Goal: Task Accomplishment & Management: Manage account settings

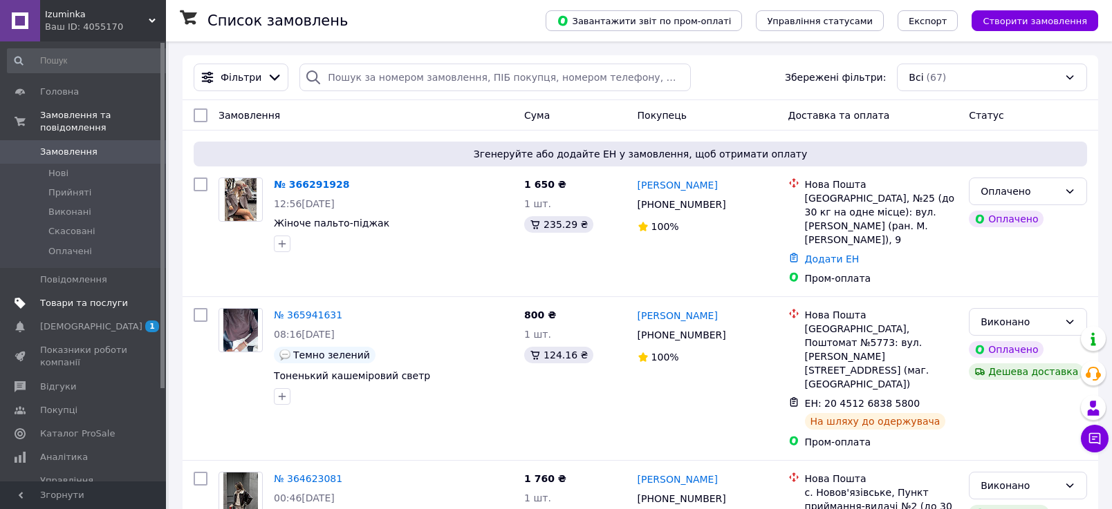
click at [57, 306] on span "Товари та послуги" at bounding box center [84, 303] width 88 height 12
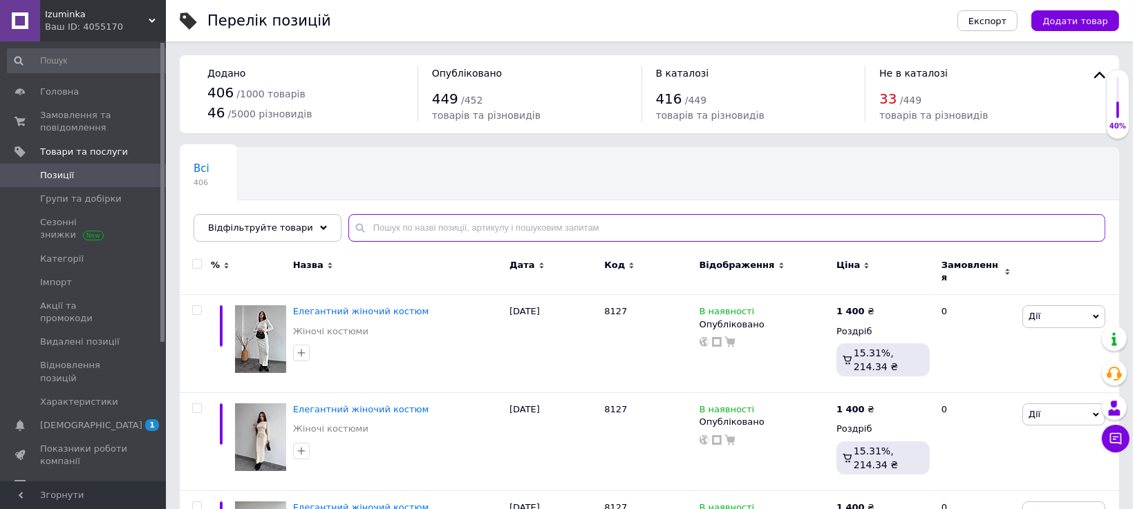
click at [390, 225] on input "text" at bounding box center [726, 228] width 757 height 28
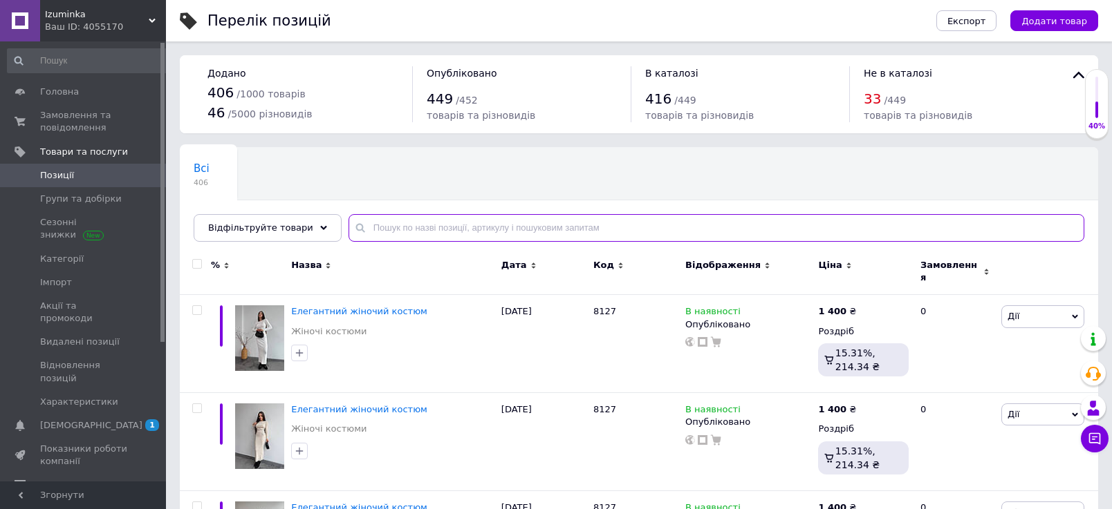
click at [390, 225] on input "text" at bounding box center [716, 228] width 736 height 28
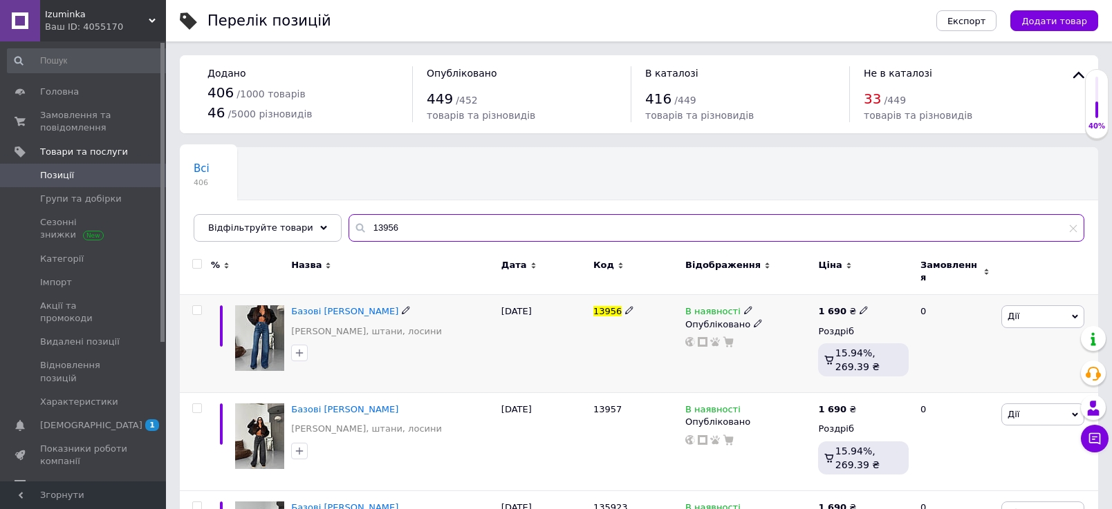
type input "13956"
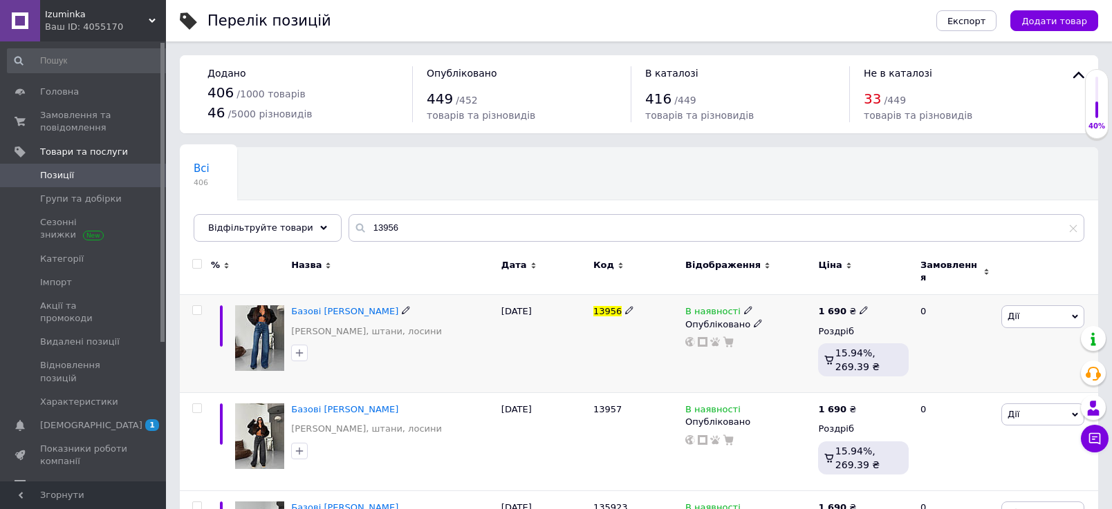
click at [862, 306] on div "1 690 ₴" at bounding box center [863, 312] width 91 height 12
click at [859, 306] on icon at bounding box center [863, 310] width 8 height 8
type input "1670"
click at [730, 326] on div "В наявності Опубліковано" at bounding box center [748, 326] width 126 height 41
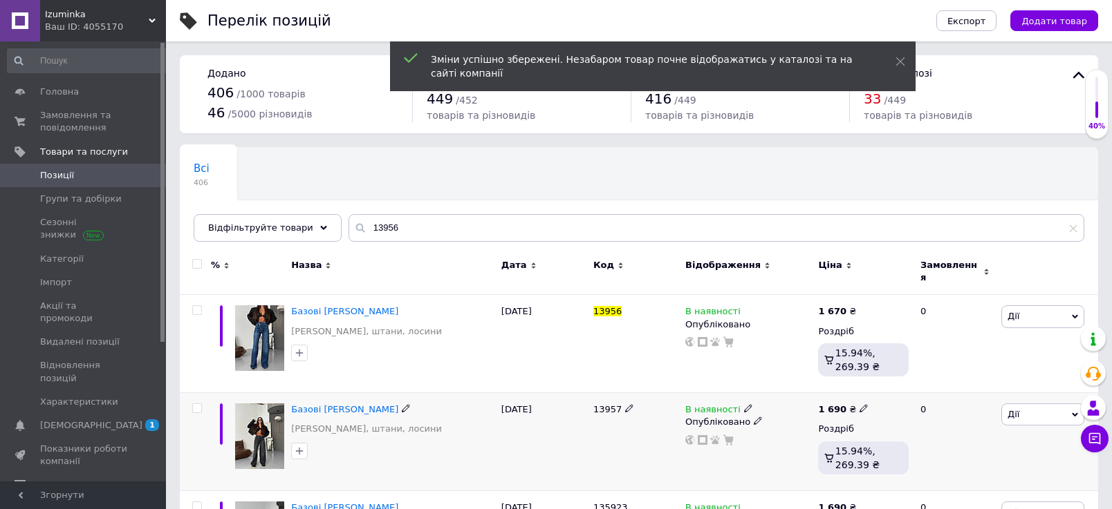
click at [859, 404] on span at bounding box center [863, 409] width 8 height 10
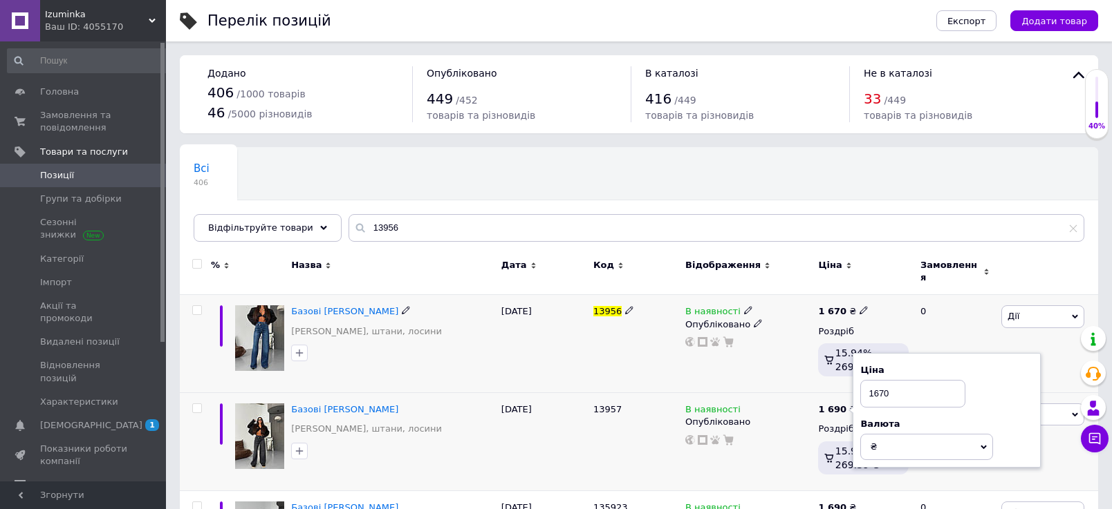
type input "1670"
click at [721, 346] on div "В наявності Опубліковано" at bounding box center [748, 344] width 133 height 98
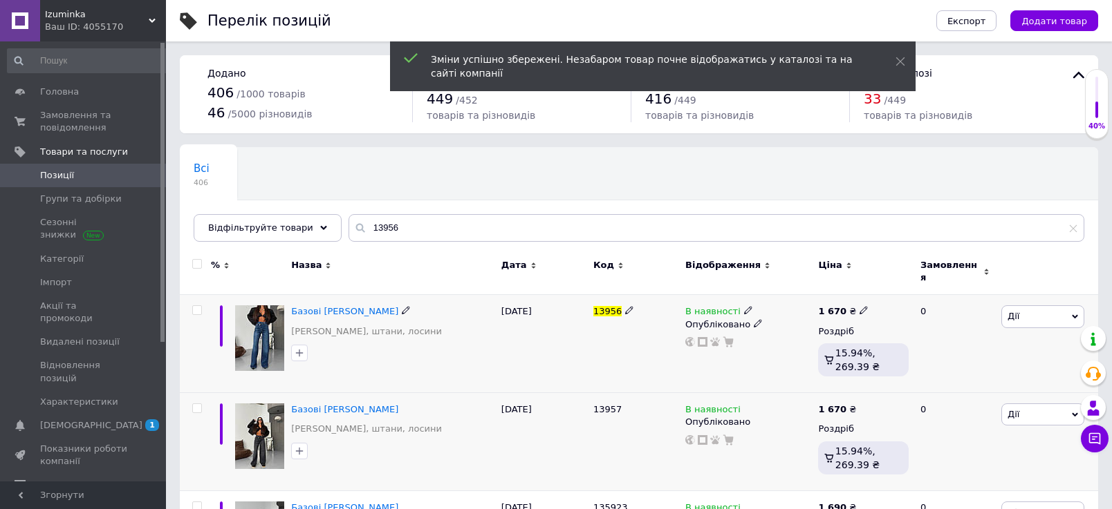
click at [1049, 306] on span "Дії" at bounding box center [1042, 317] width 83 height 22
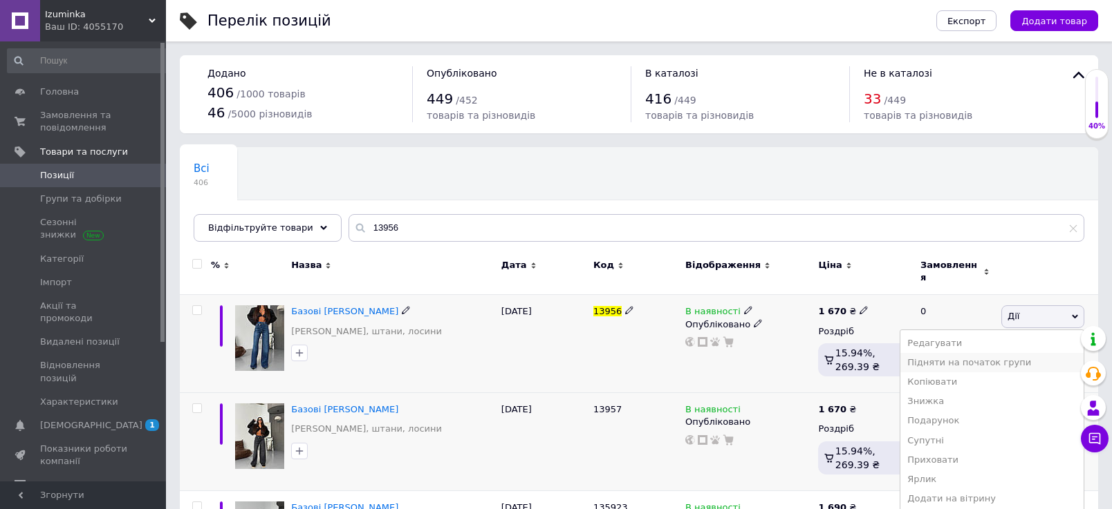
click at [946, 354] on li "Підняти на початок групи" at bounding box center [991, 362] width 183 height 19
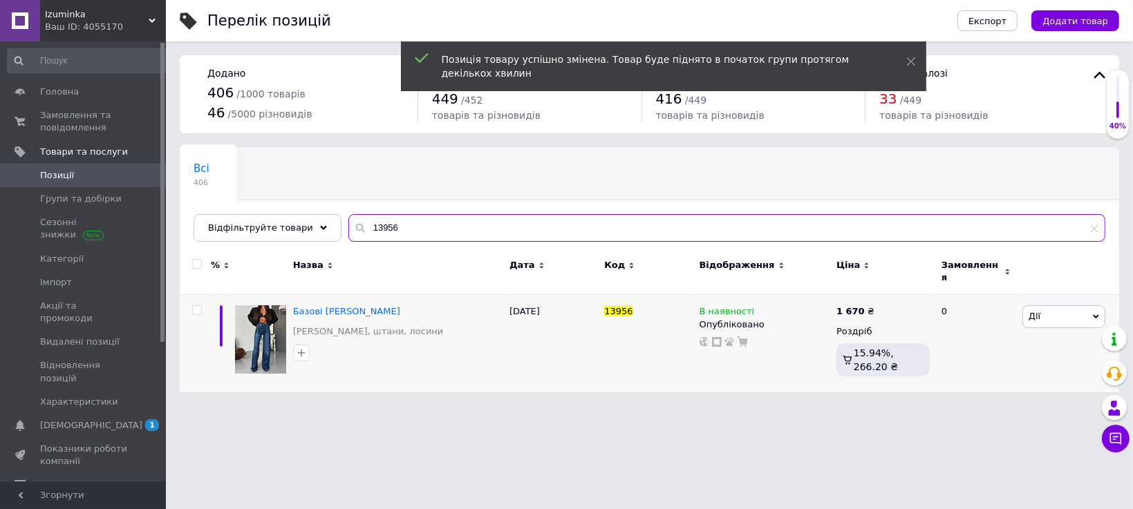
click at [419, 216] on input "13956" at bounding box center [726, 228] width 757 height 28
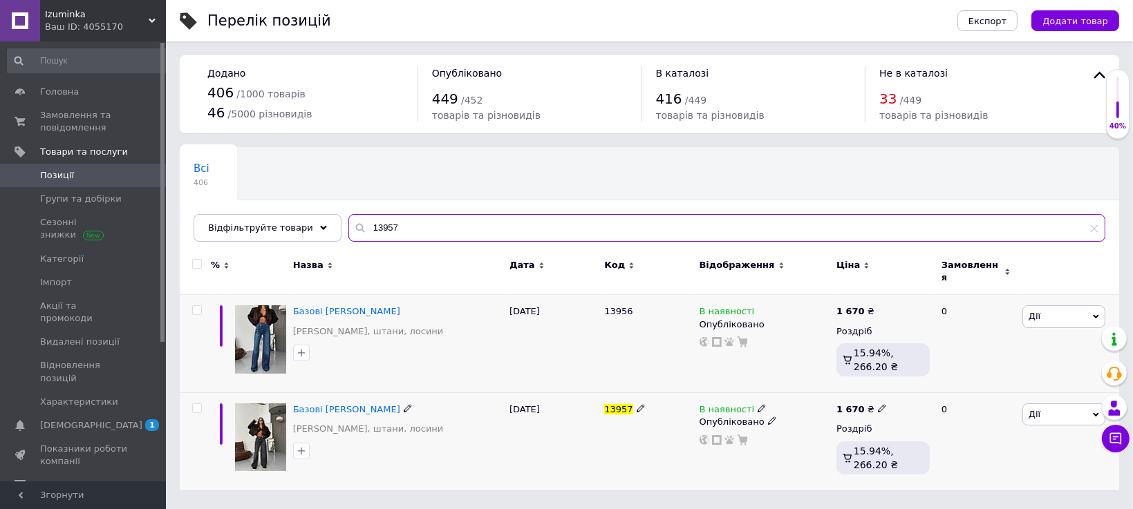
type input "13957"
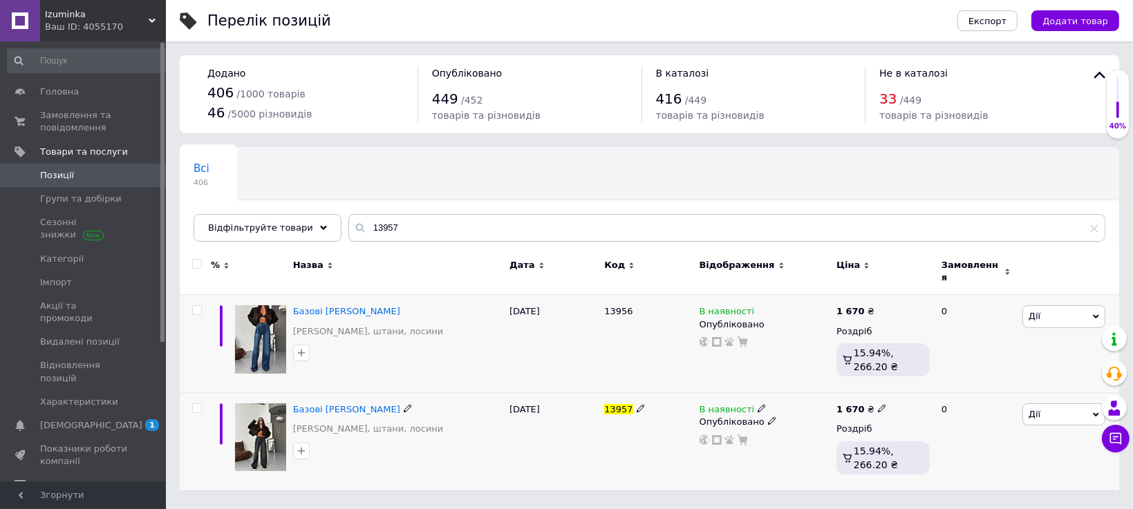
click at [1077, 404] on span "Дії" at bounding box center [1063, 415] width 83 height 22
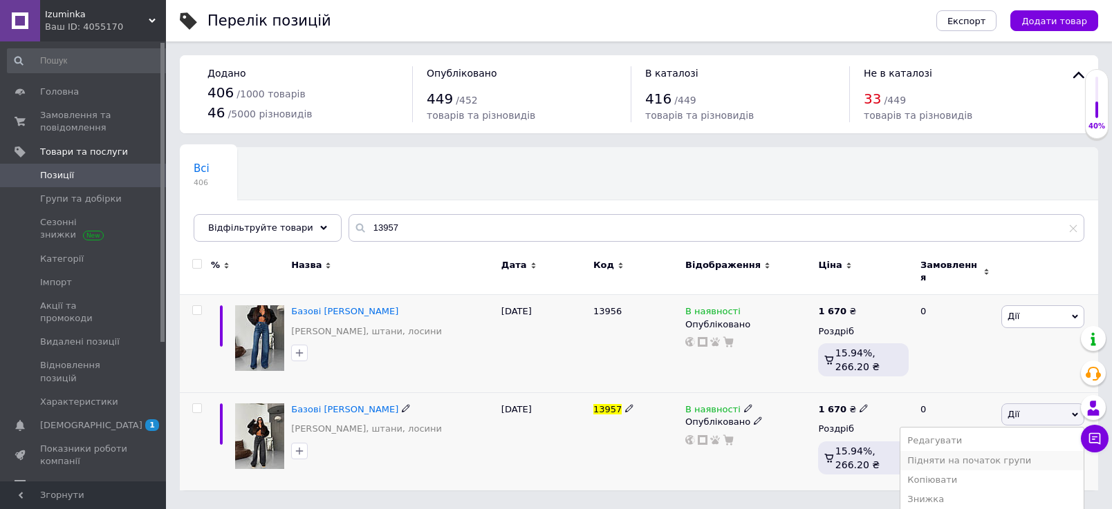
click at [929, 453] on li "Підняти на початок групи" at bounding box center [991, 460] width 183 height 19
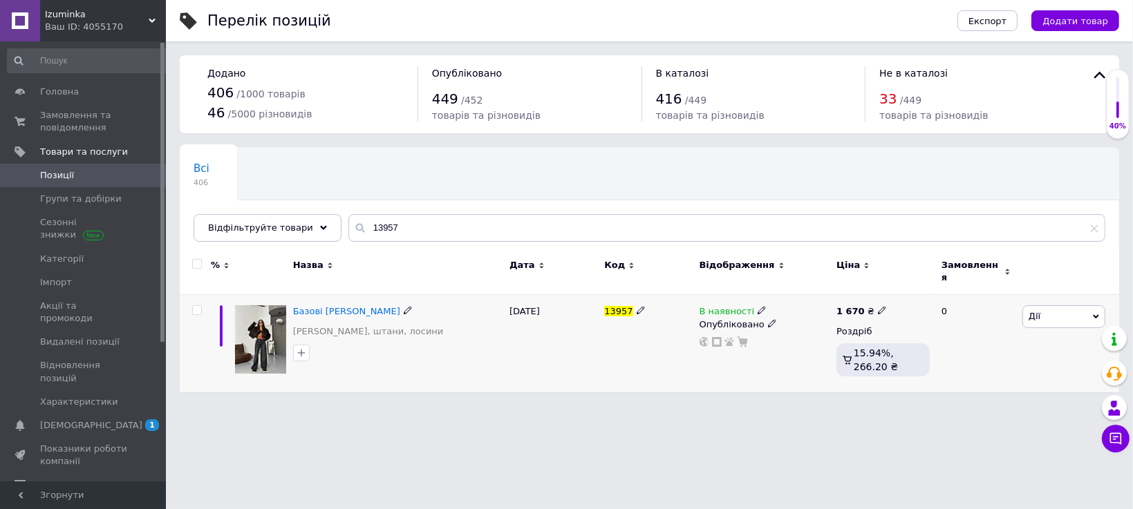
click at [1033, 311] on span "Дії" at bounding box center [1035, 316] width 12 height 10
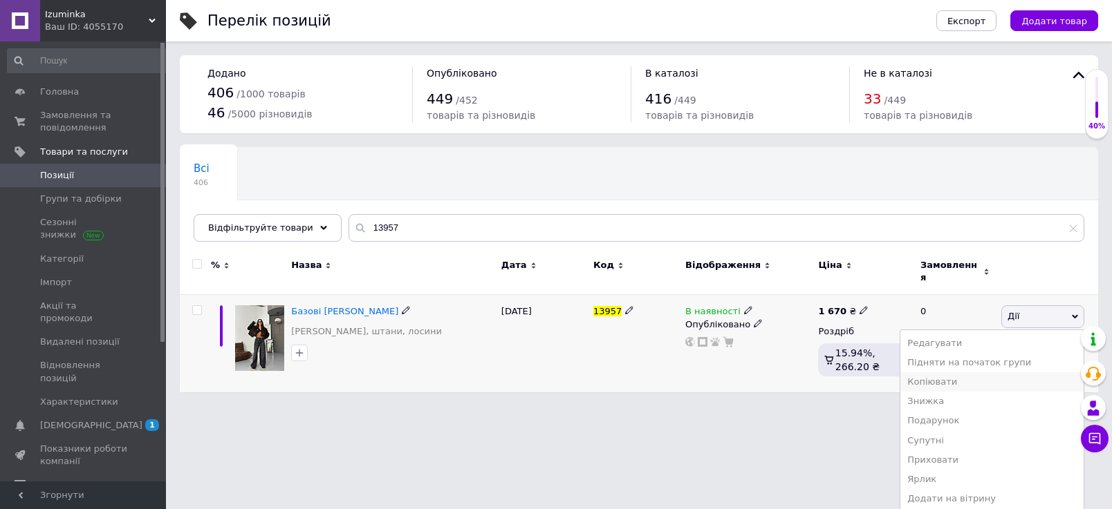
click at [924, 374] on li "Копіювати" at bounding box center [991, 382] width 183 height 19
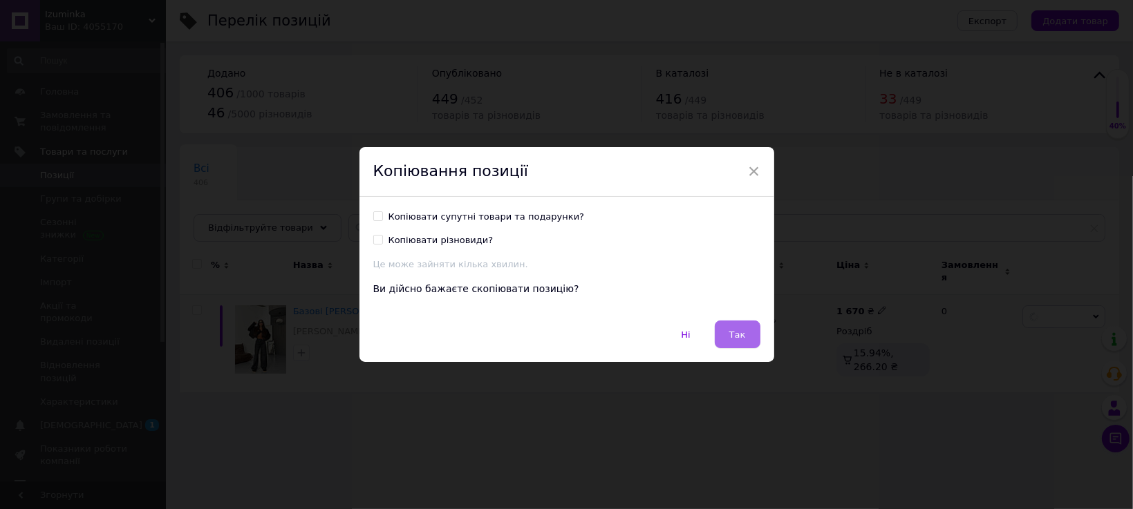
click at [741, 337] on button "Так" at bounding box center [738, 335] width 46 height 28
